Goal: Check status: Check status

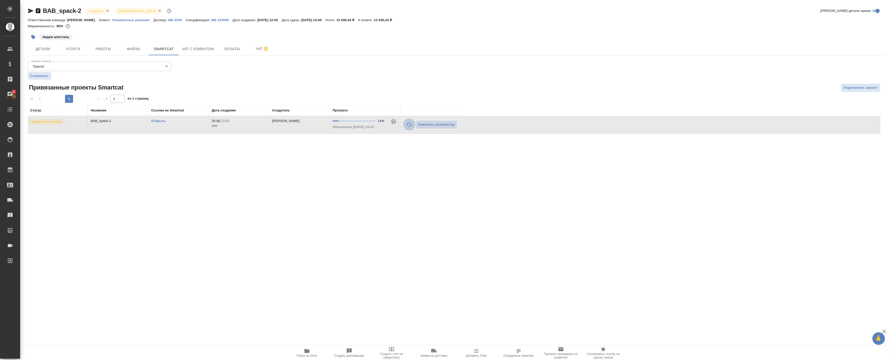
click at [409, 123] on icon "button" at bounding box center [409, 124] width 6 height 6
click at [160, 121] on link "Открыть" at bounding box center [158, 121] width 14 height 4
click at [46, 50] on span "Детали" at bounding box center [43, 49] width 24 height 6
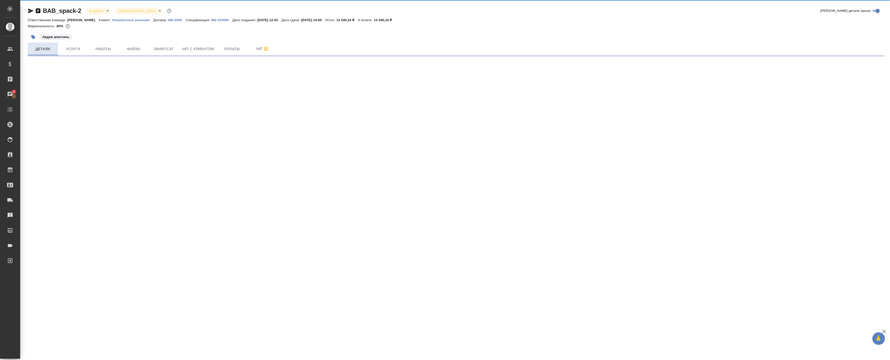
select select "RU"
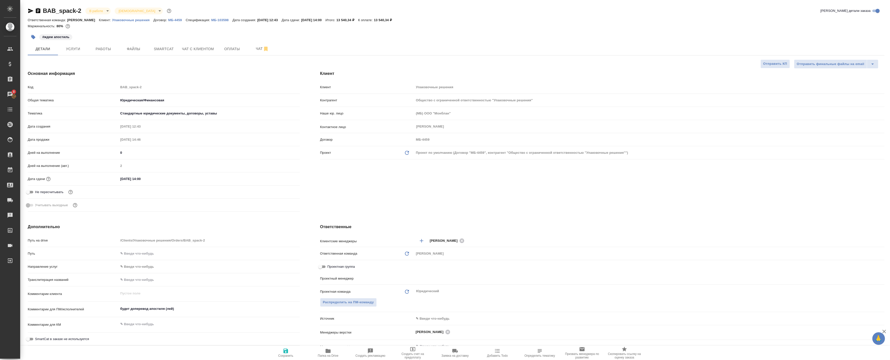
type textarea "x"
type input "[PERSON_NAME]"
click at [104, 46] on span "Работы" at bounding box center [103, 49] width 24 height 6
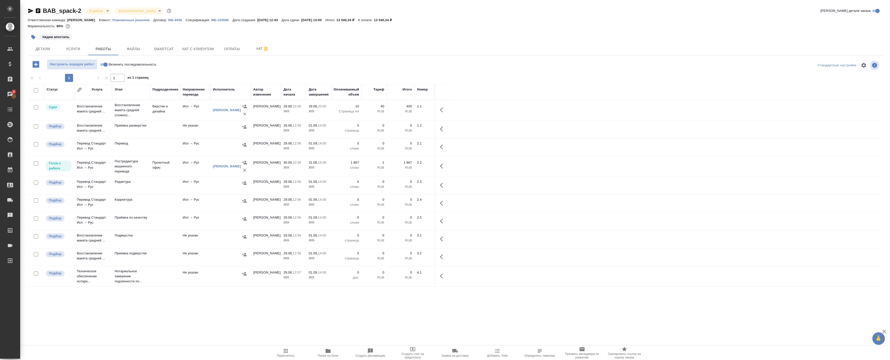
click at [443, 167] on icon "button" at bounding box center [443, 166] width 6 height 6
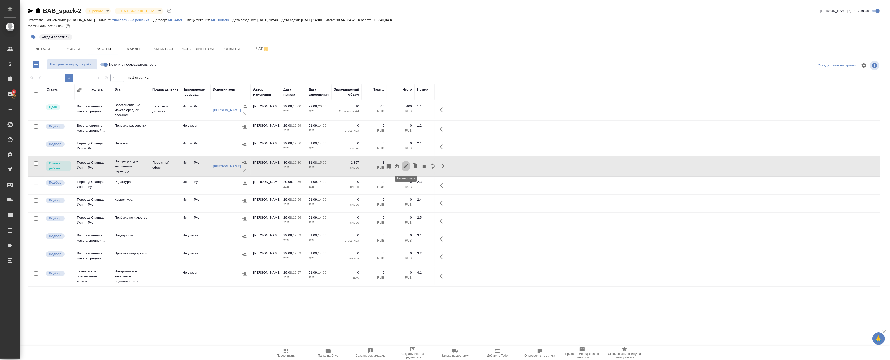
click at [405, 166] on icon "button" at bounding box center [406, 166] width 5 height 5
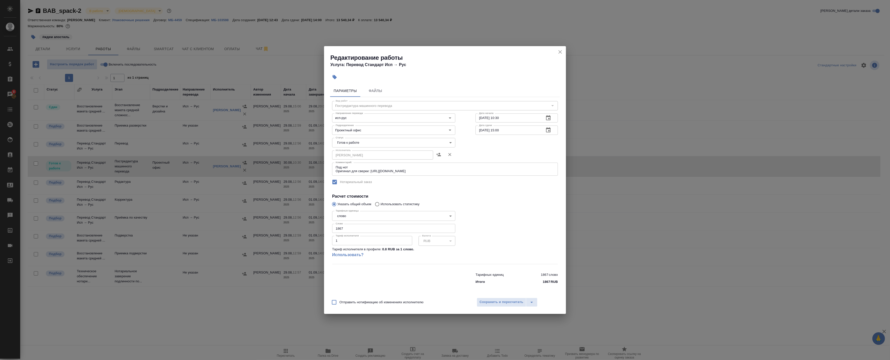
click at [363, 141] on body "🙏 .cls-1 fill:#fff; AWATERA Badanyan Artak Клиенты Спецификации Заказы 8 Чаты T…" at bounding box center [445, 180] width 890 height 360
click at [353, 164] on li "Сдан" at bounding box center [393, 168] width 123 height 9
type input "closed"
click at [496, 302] on span "Сохранить и пересчитать" at bounding box center [501, 302] width 44 height 6
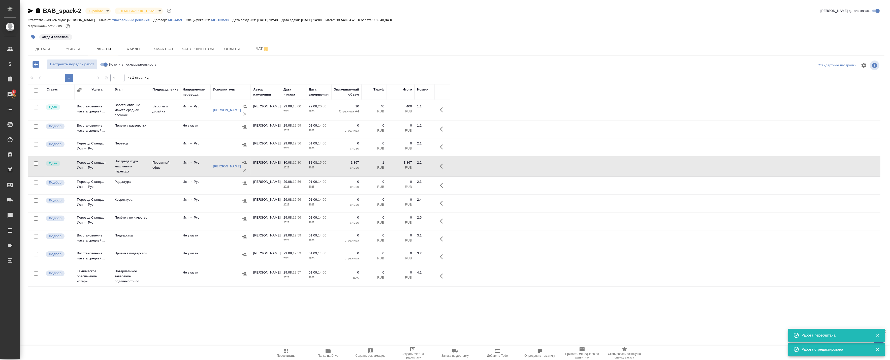
click at [35, 88] on input "checkbox" at bounding box center [36, 90] width 4 height 4
checkbox input "true"
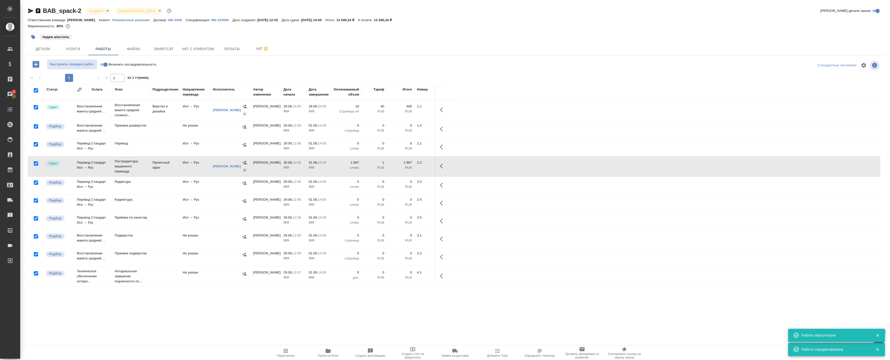
checkbox input "true"
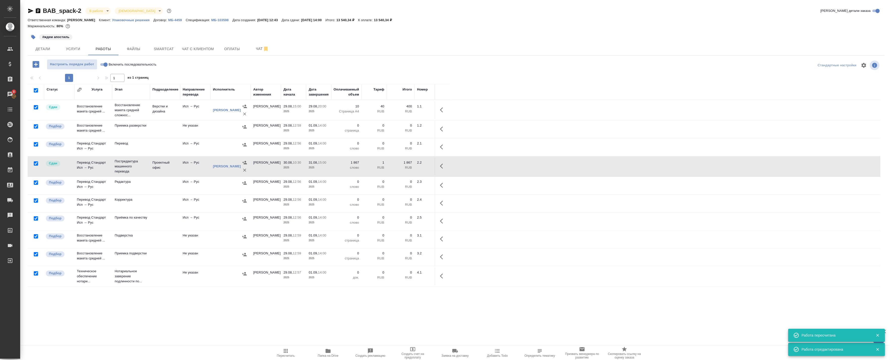
checkbox input "true"
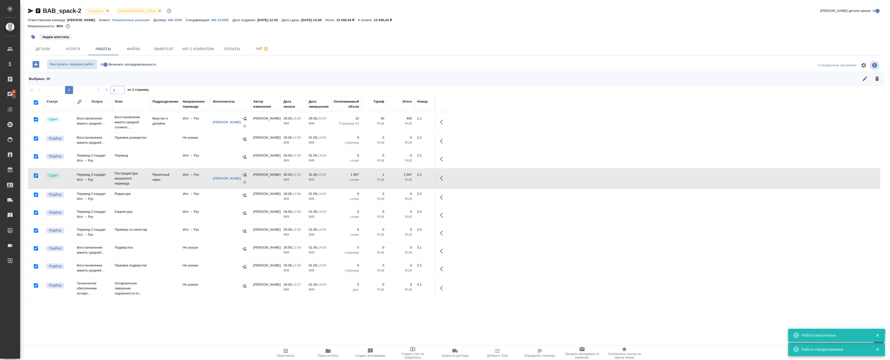
click at [36, 177] on input "checkbox" at bounding box center [36, 175] width 4 height 4
checkbox input "false"
click at [36, 286] on input "checkbox" at bounding box center [36, 285] width 4 height 4
checkbox input "false"
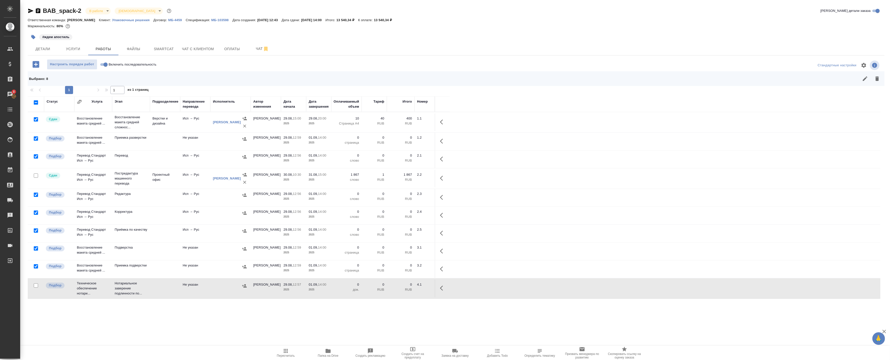
click at [35, 119] on input "checkbox" at bounding box center [36, 119] width 4 height 4
checkbox input "false"
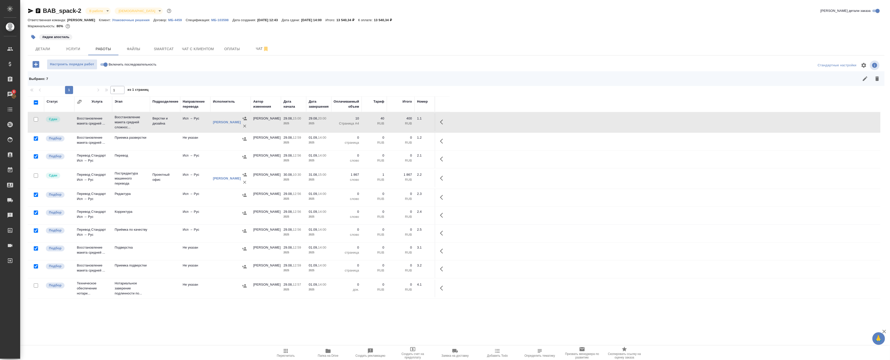
click at [875, 79] on icon "button" at bounding box center [877, 78] width 4 height 5
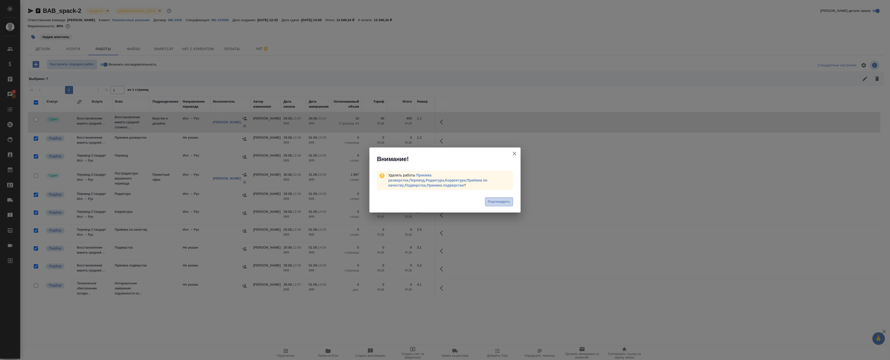
click at [497, 199] on span "Подтвердить" at bounding box center [499, 202] width 22 height 6
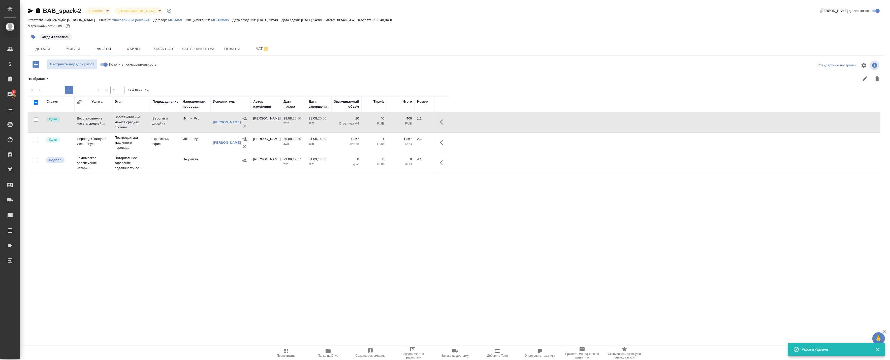
click at [255, 192] on div "Статус Услуга Этап Подразделение Направление перевода Исполнитель Автор изменен…" at bounding box center [454, 209] width 852 height 227
click at [175, 147] on td "Проектный офис" at bounding box center [165, 143] width 30 height 18
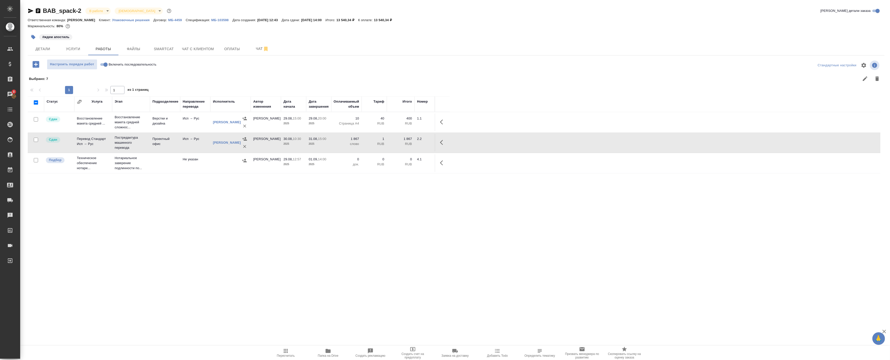
click at [175, 147] on td "Проектный офис" at bounding box center [165, 143] width 30 height 18
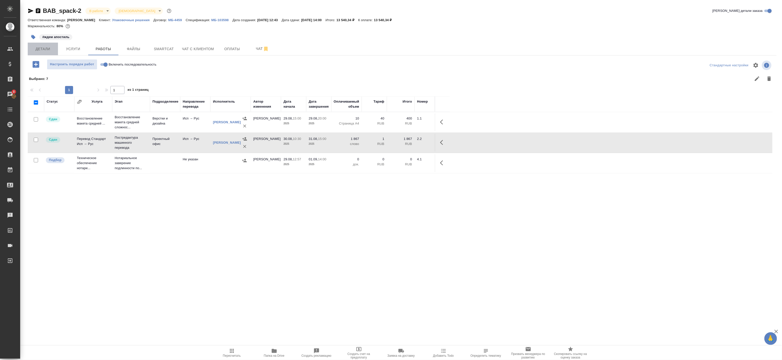
click at [44, 43] on button "Детали" at bounding box center [43, 49] width 30 height 13
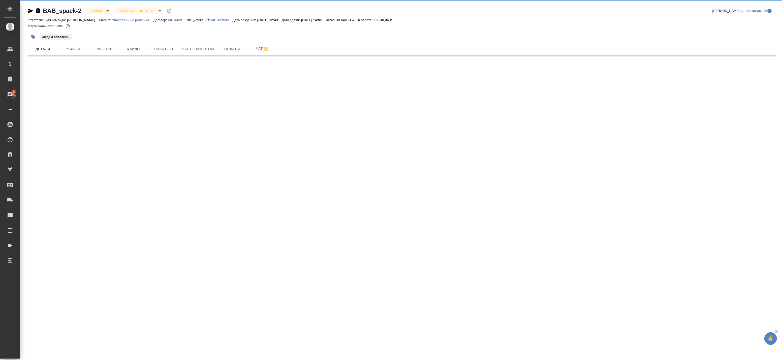
select select "RU"
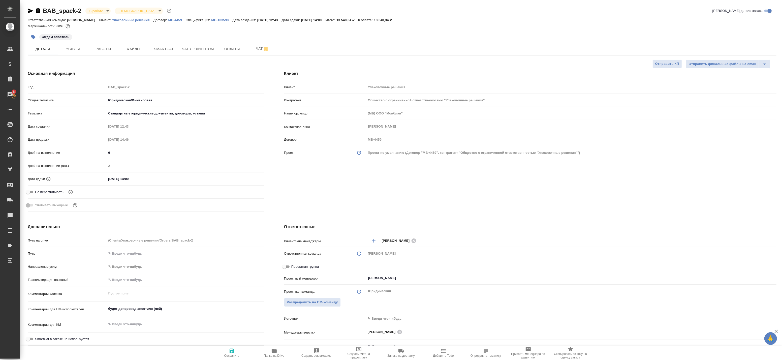
type textarea "x"
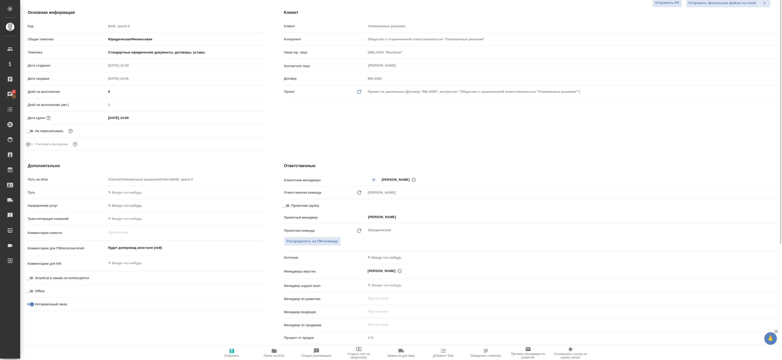
scroll to position [33, 0]
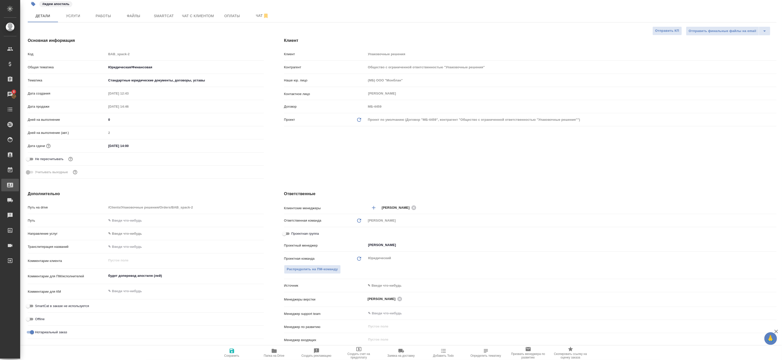
type textarea "x"
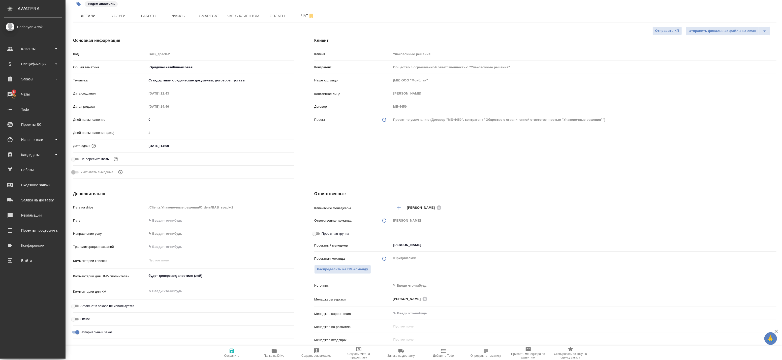
type textarea "x"
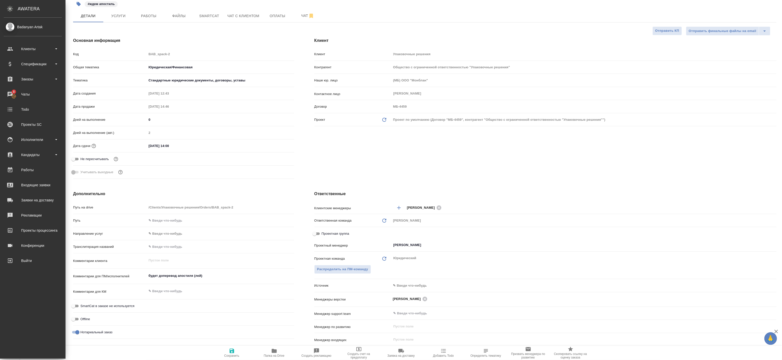
type textarea "x"
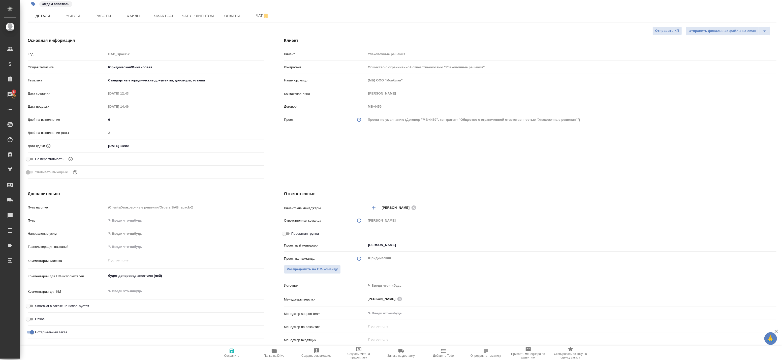
type textarea "x"
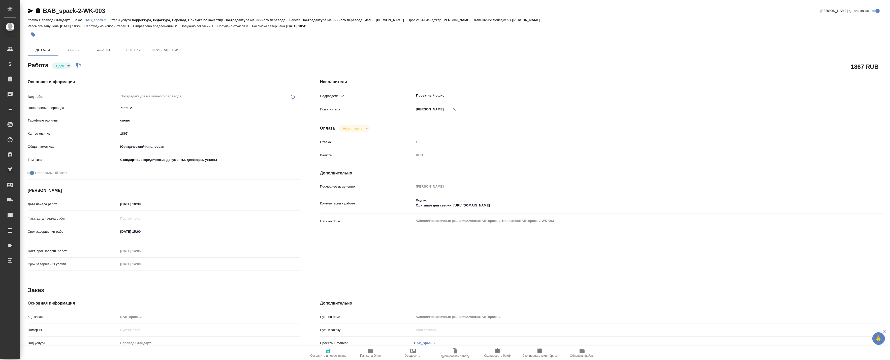
type textarea "x"
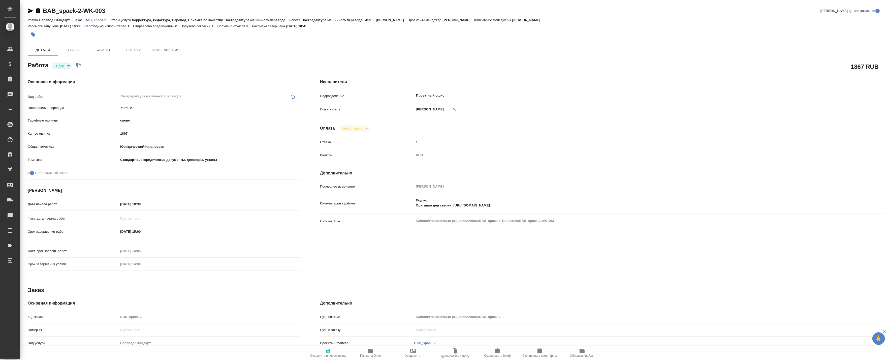
type textarea "x"
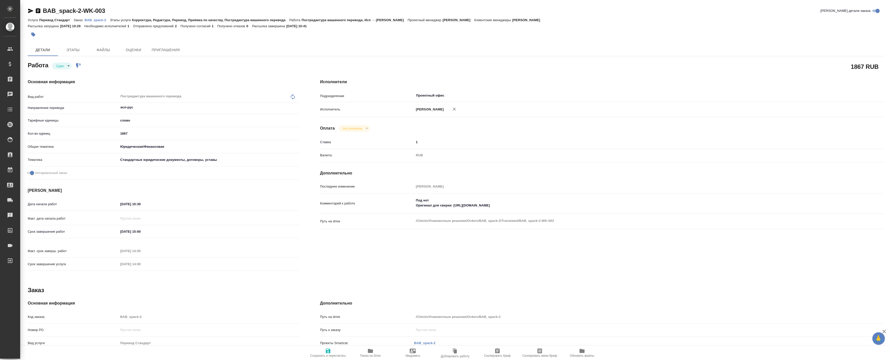
type textarea "x"
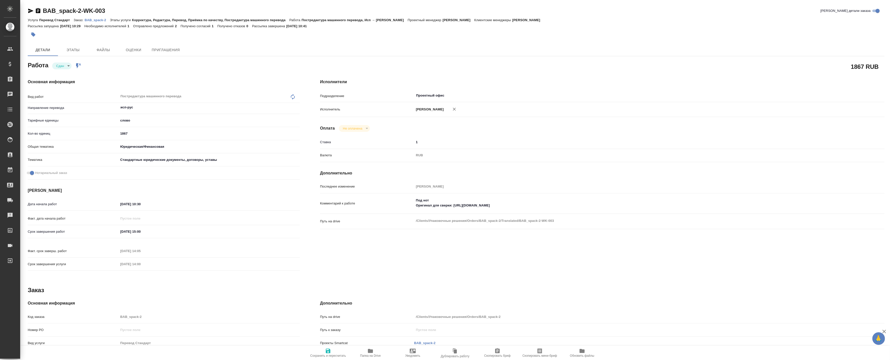
type textarea "x"
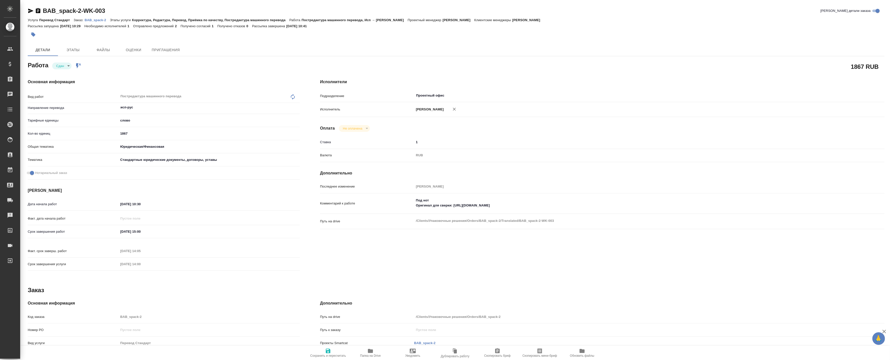
type textarea "x"
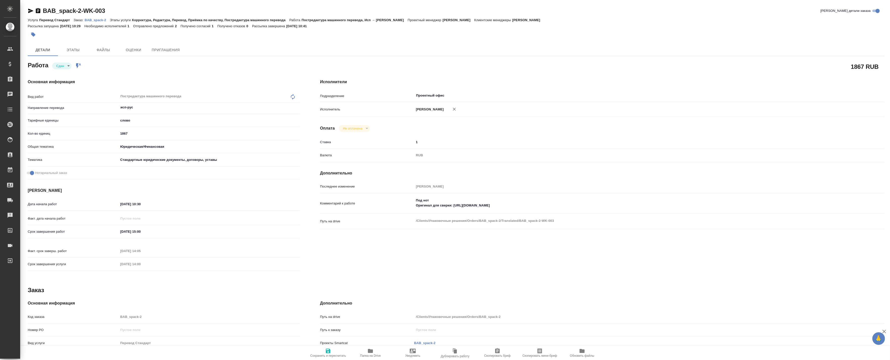
type textarea "x"
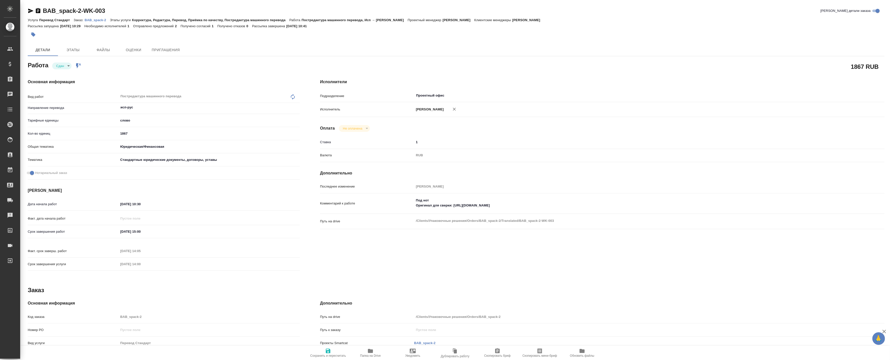
click at [359, 352] on span "Папка на Drive" at bounding box center [370, 353] width 36 height 10
type textarea "x"
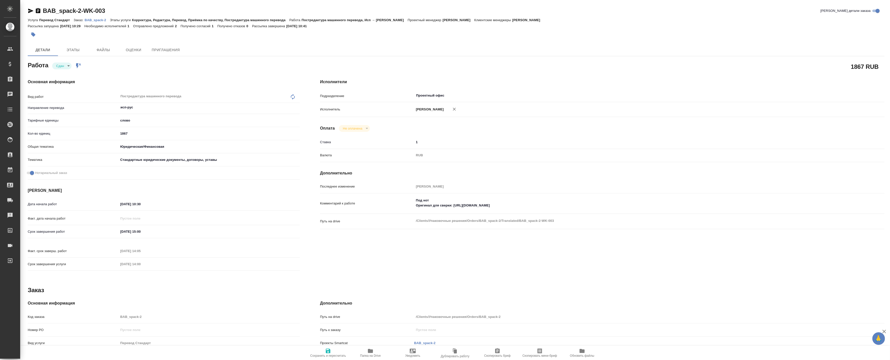
type textarea "x"
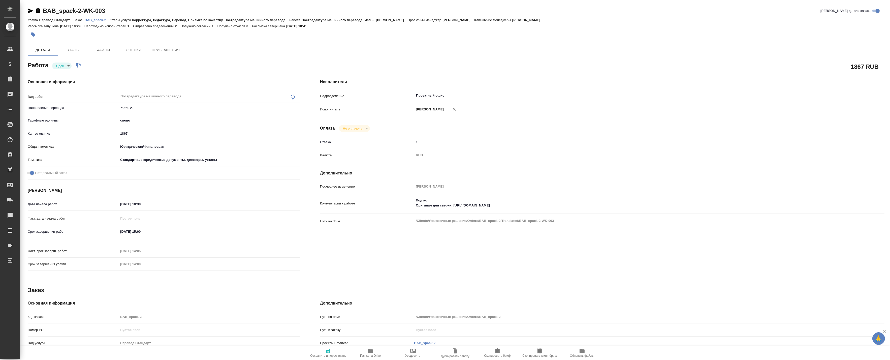
type textarea "x"
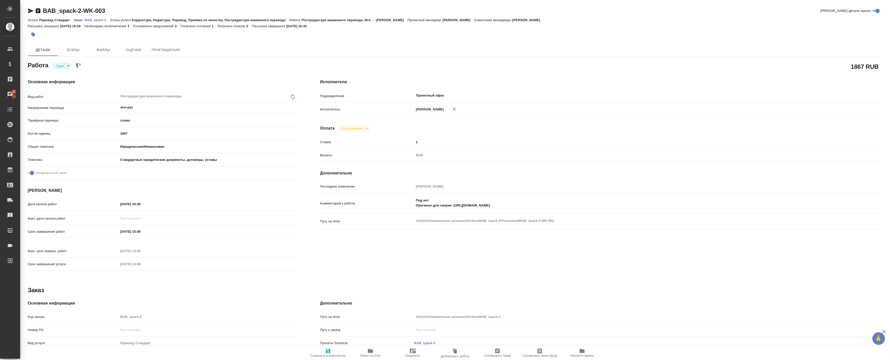
type textarea "x"
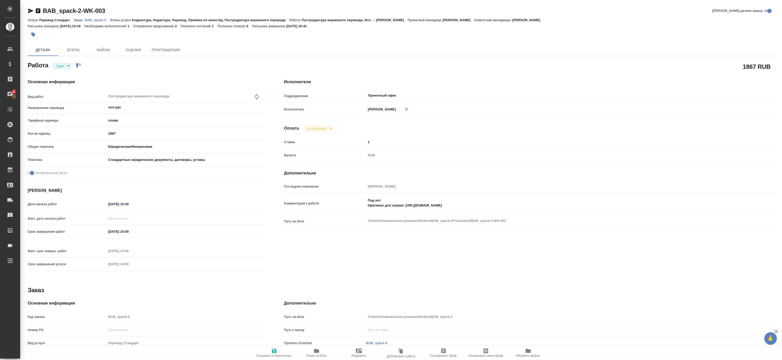
type textarea "x"
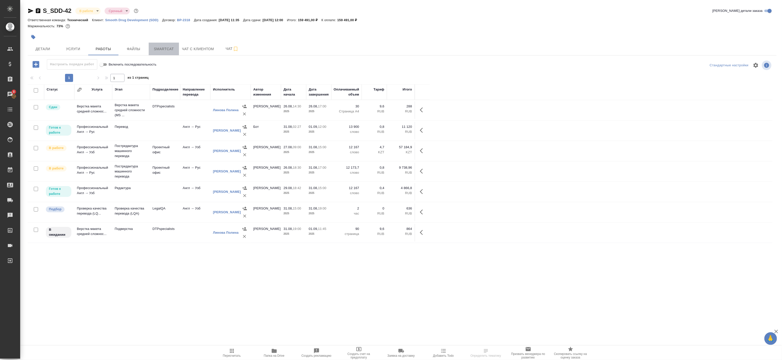
click at [165, 52] on button "Smartcat" at bounding box center [164, 49] width 30 height 13
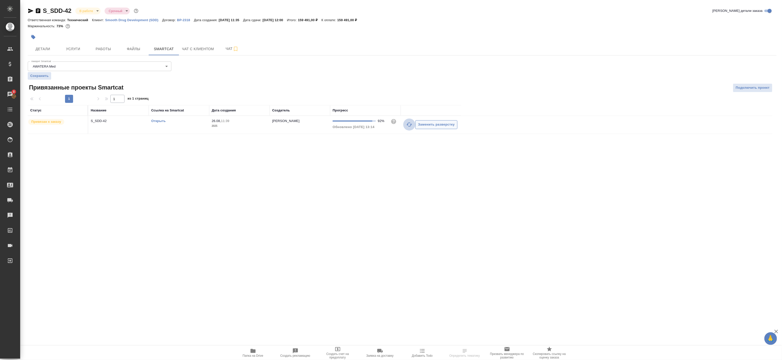
click at [409, 125] on icon "button" at bounding box center [409, 124] width 6 height 6
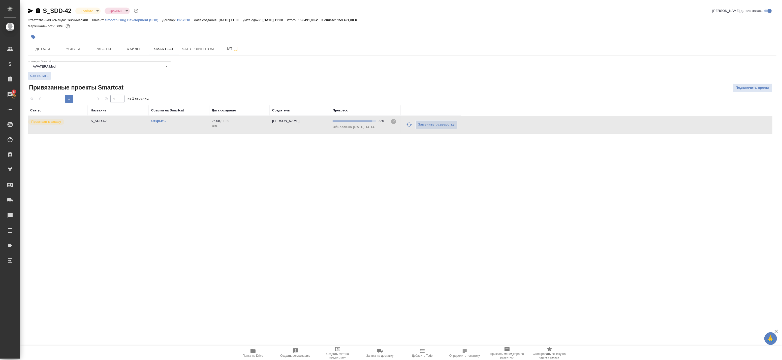
click at [162, 122] on link "Открыть" at bounding box center [158, 121] width 14 height 4
click at [99, 46] on span "Работы" at bounding box center [103, 49] width 24 height 6
